Goal: Transaction & Acquisition: Purchase product/service

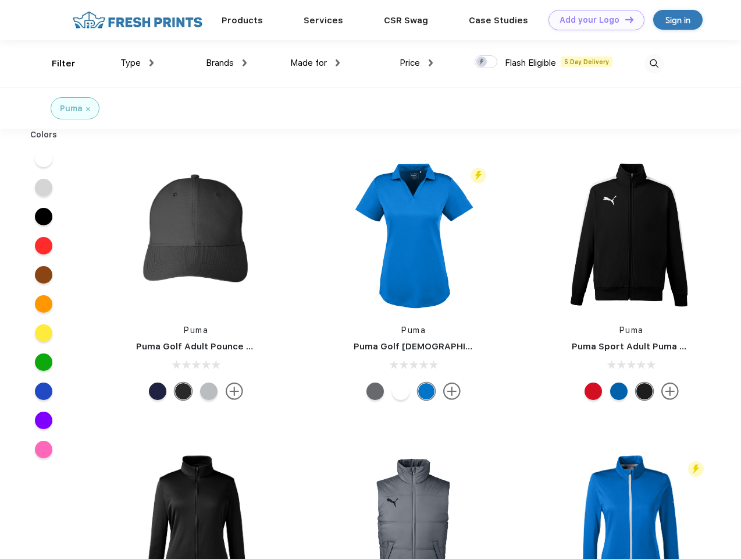
scroll to position [1, 0]
click at [592, 20] on link "Add your Logo Design Tool" at bounding box center [597, 20] width 96 height 20
click at [0, 0] on div "Design Tool" at bounding box center [0, 0] width 0 height 0
click at [624, 19] on link "Add your Logo Design Tool" at bounding box center [597, 20] width 96 height 20
click at [56, 63] on div "Filter" at bounding box center [64, 63] width 24 height 13
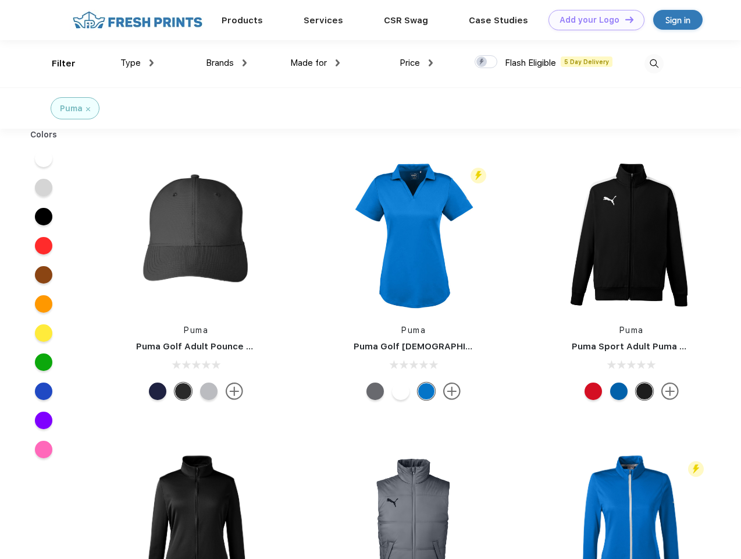
click at [137, 63] on span "Type" at bounding box center [130, 63] width 20 height 10
click at [226, 63] on span "Brands" at bounding box center [220, 63] width 28 height 10
click at [315, 63] on span "Made for" at bounding box center [308, 63] width 37 height 10
click at [417, 63] on span "Price" at bounding box center [410, 63] width 20 height 10
click at [486, 62] on div at bounding box center [486, 61] width 23 height 13
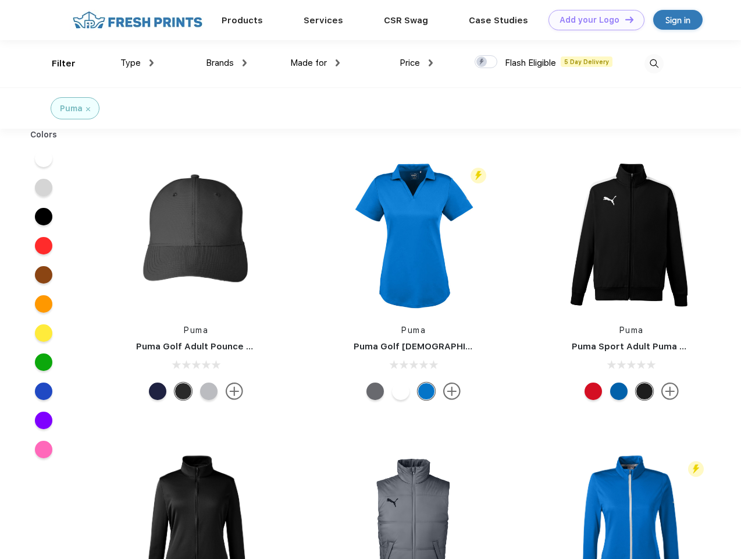
click at [482, 62] on input "checkbox" at bounding box center [479, 59] width 8 height 8
click at [654, 63] on img at bounding box center [654, 63] width 19 height 19
